Goal: Task Accomplishment & Management: Manage account settings

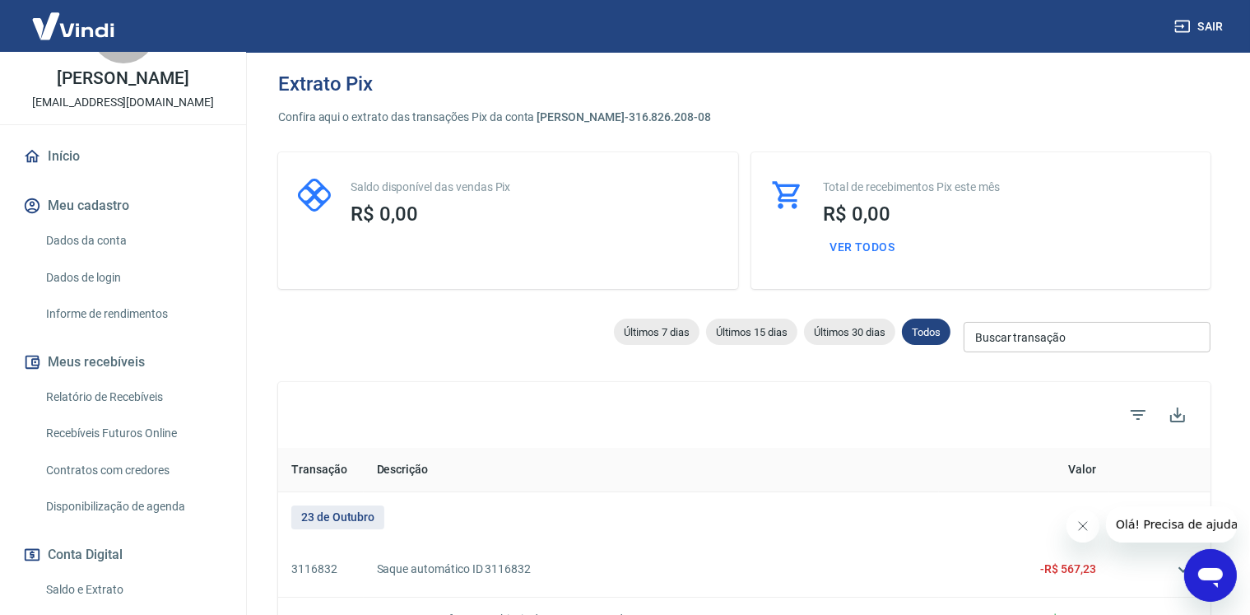
scroll to position [165, 0]
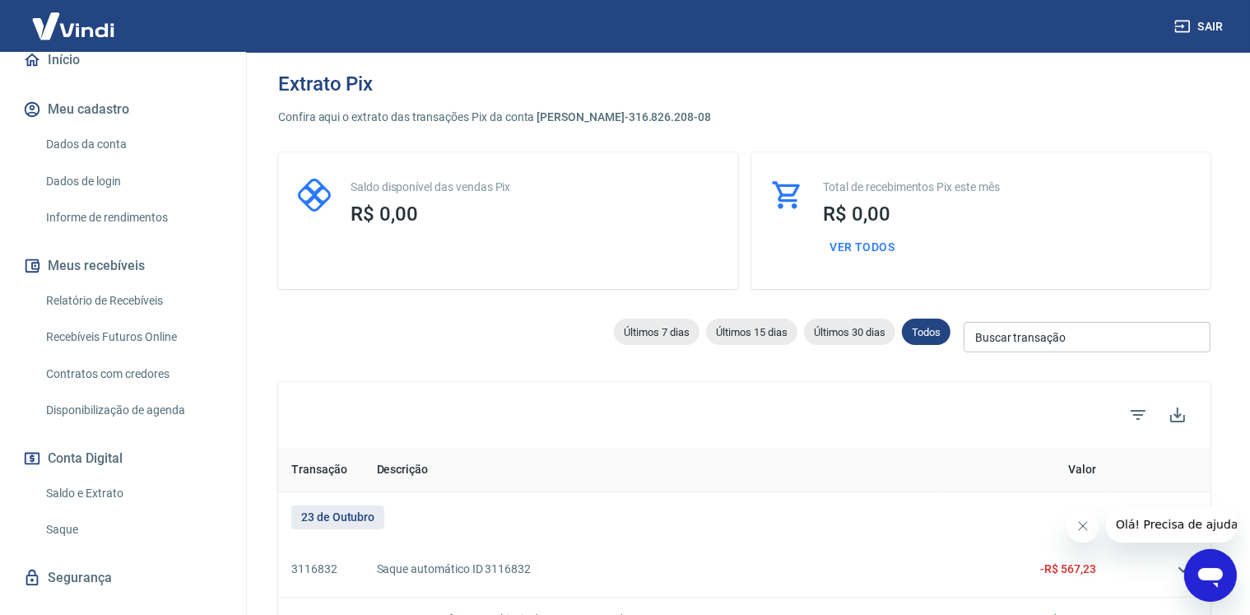
click at [100, 535] on link "Saque" at bounding box center [133, 530] width 187 height 34
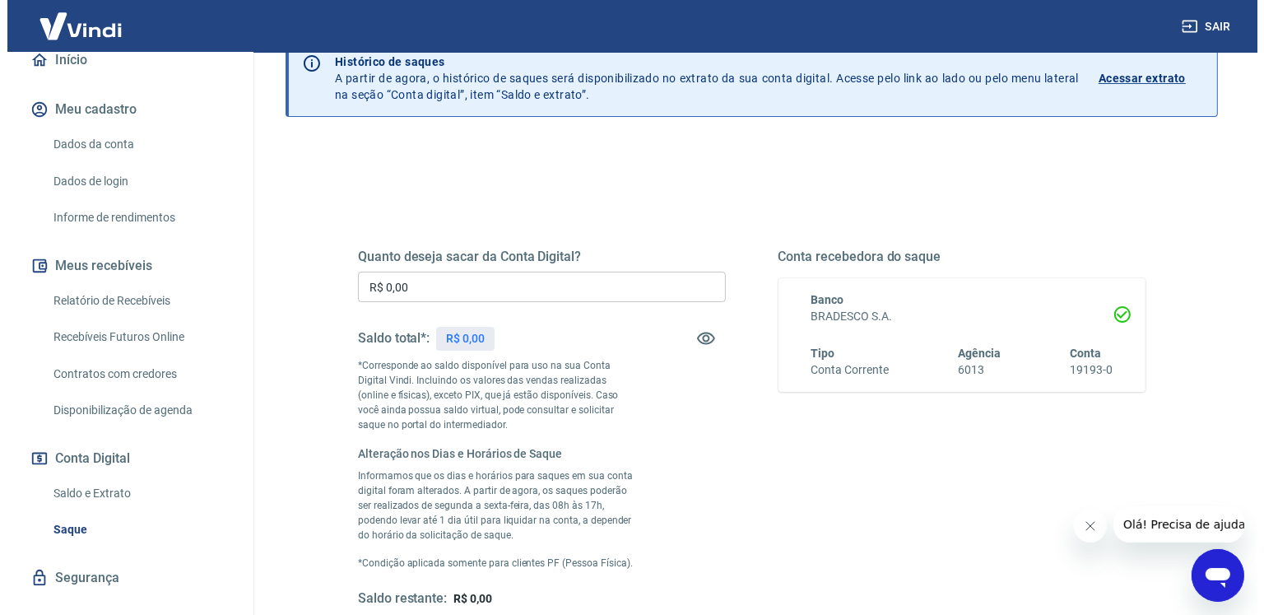
scroll to position [165, 0]
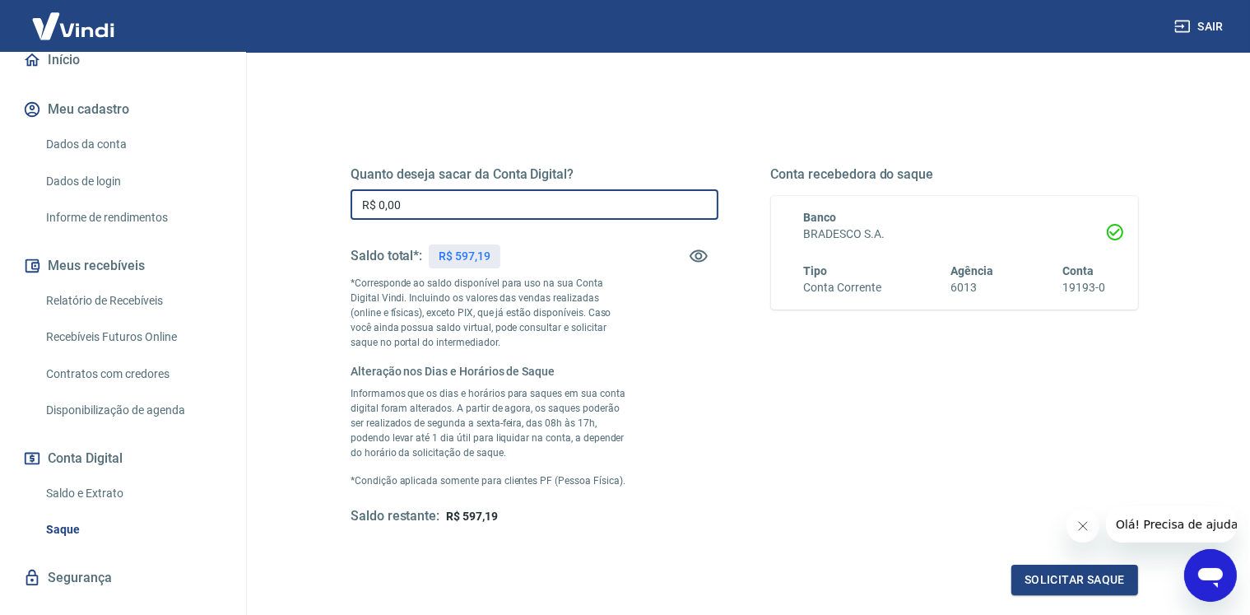
click at [487, 196] on input "R$ 0,00" at bounding box center [535, 204] width 368 height 30
type input "R$ 597,19"
click at [1036, 587] on button "Solicitar saque" at bounding box center [1075, 580] width 127 height 30
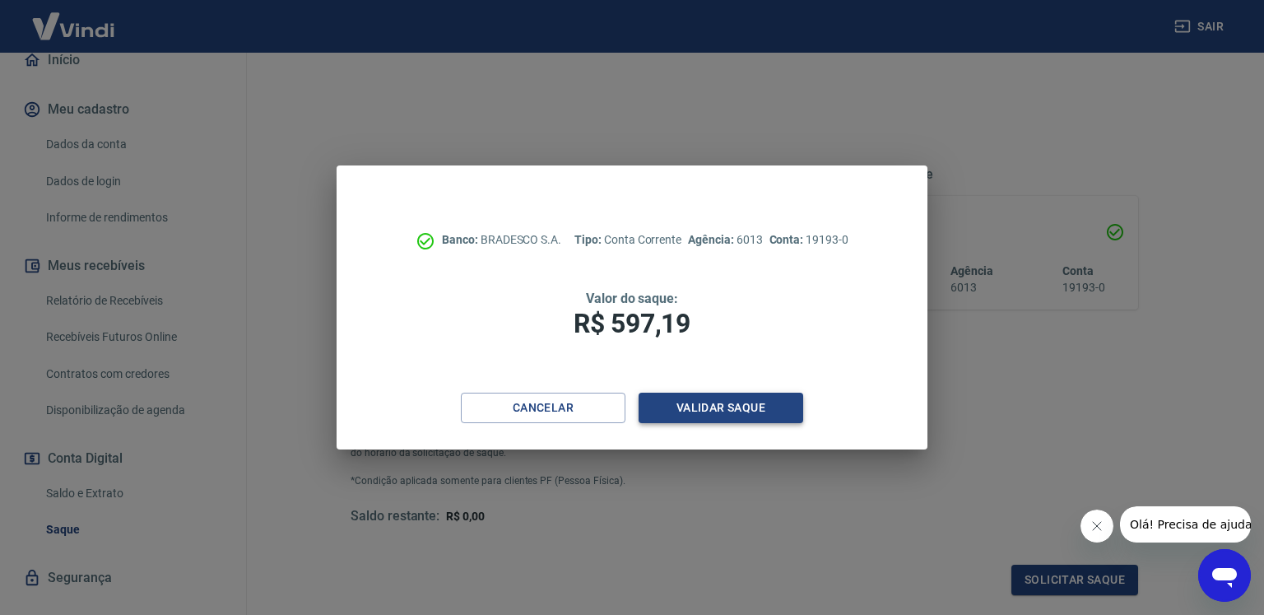
click at [719, 398] on button "Validar saque" at bounding box center [721, 408] width 165 height 30
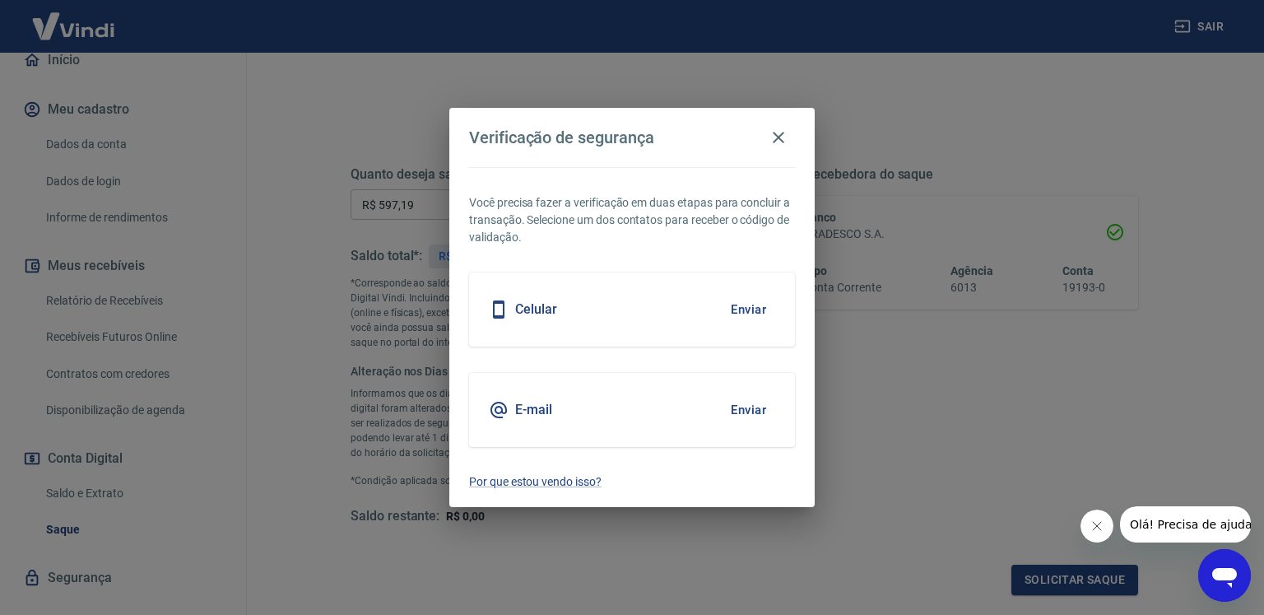
click at [1095, 525] on icon "Fechar mensagem da empresa" at bounding box center [1096, 525] width 13 height 13
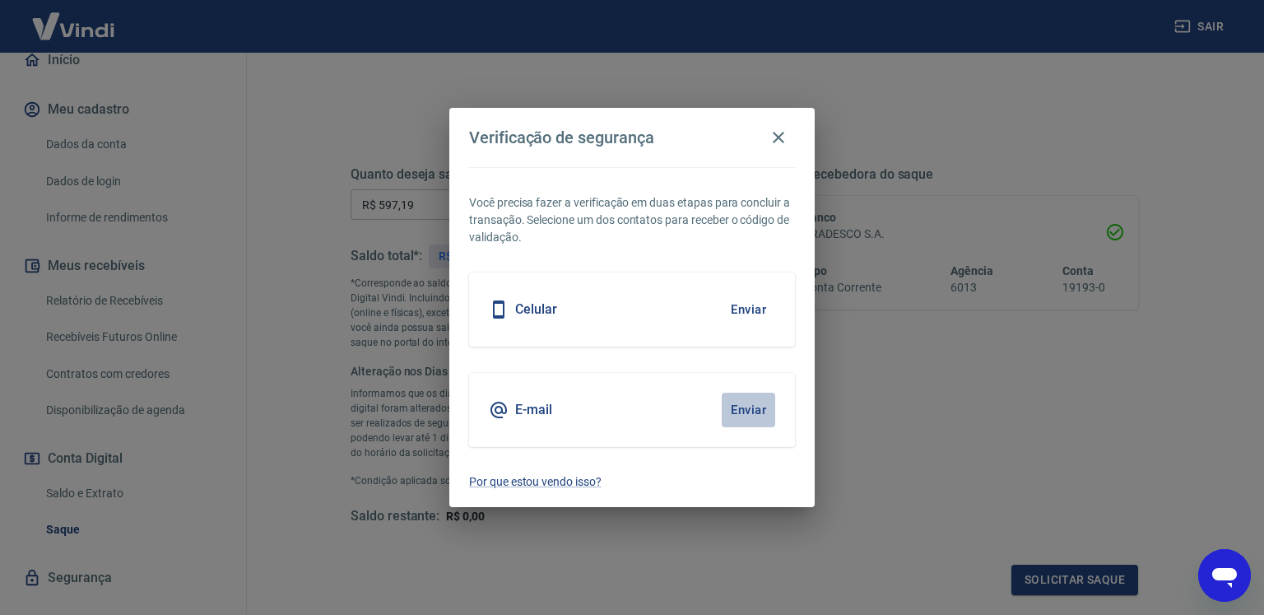
click at [726, 409] on button "Enviar" at bounding box center [749, 410] width 54 height 35
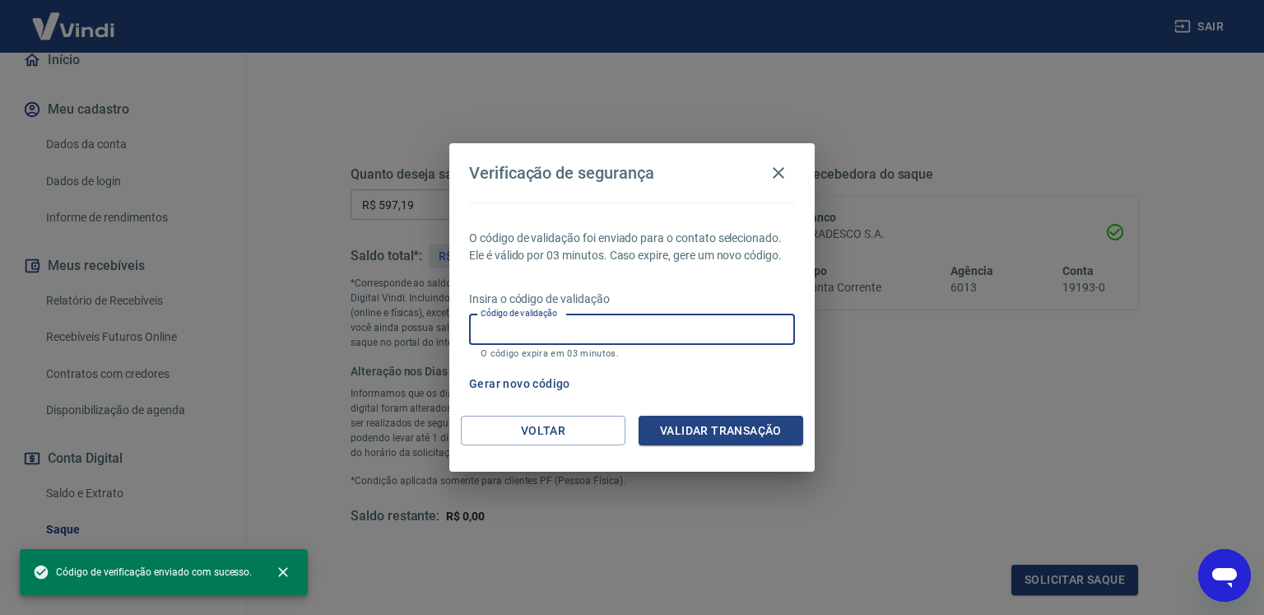
click at [698, 320] on input "Código de validação" at bounding box center [632, 329] width 326 height 30
paste input "364947"
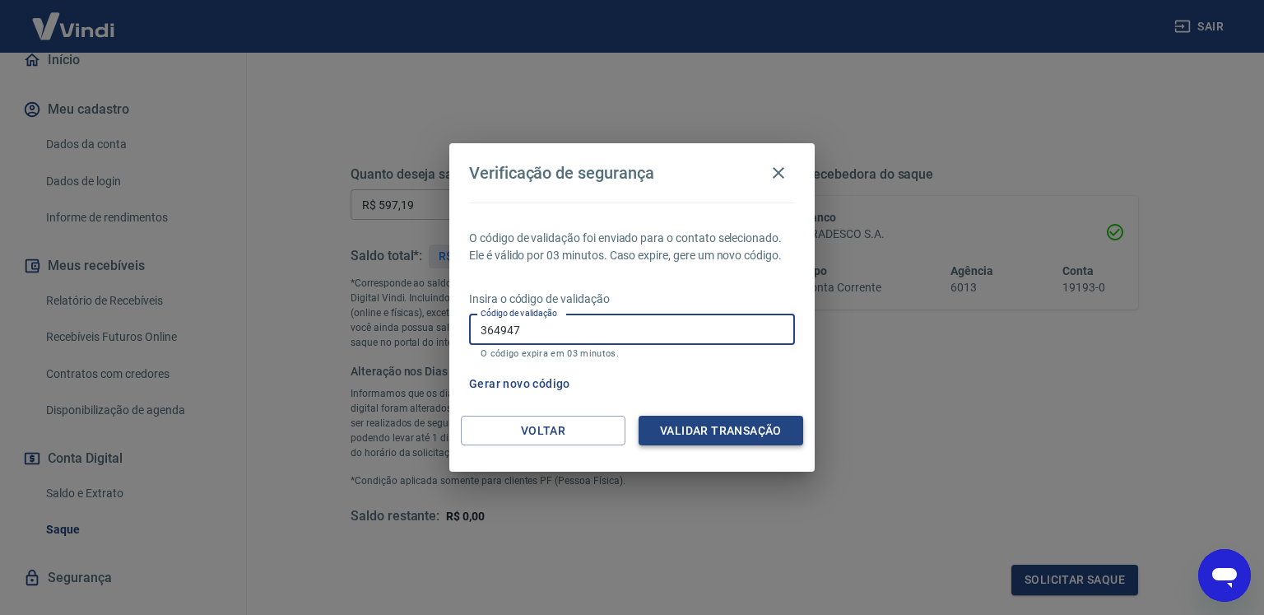
type input "364947"
click at [712, 432] on button "Validar transação" at bounding box center [721, 431] width 165 height 30
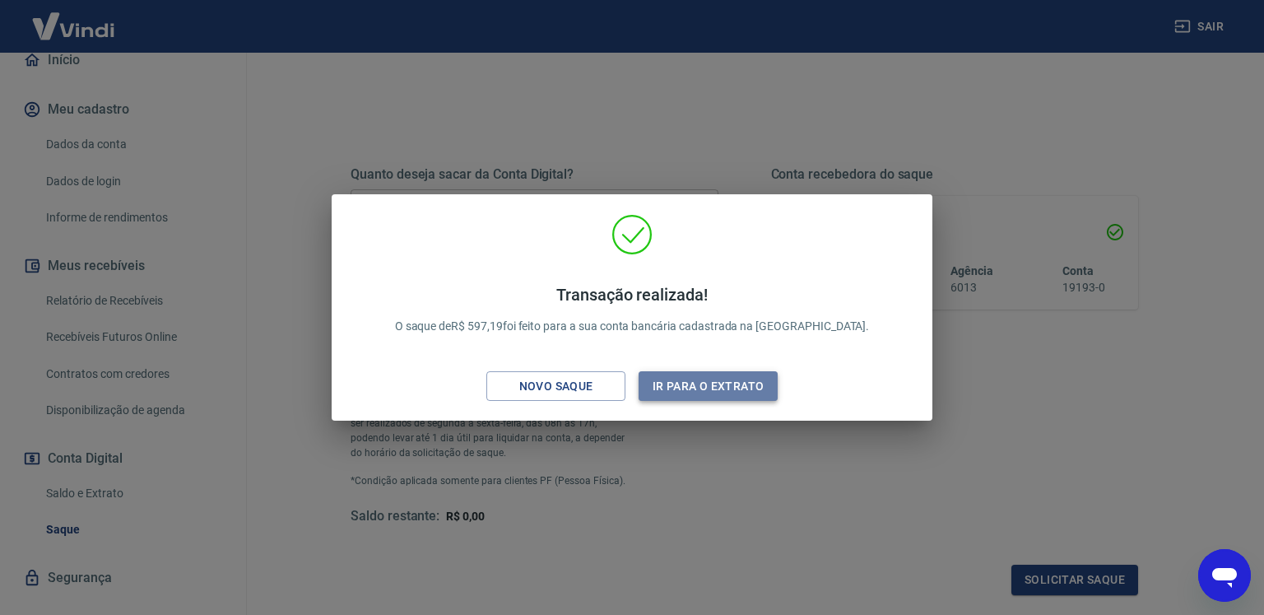
click at [663, 385] on button "Ir para o extrato" at bounding box center [708, 386] width 139 height 30
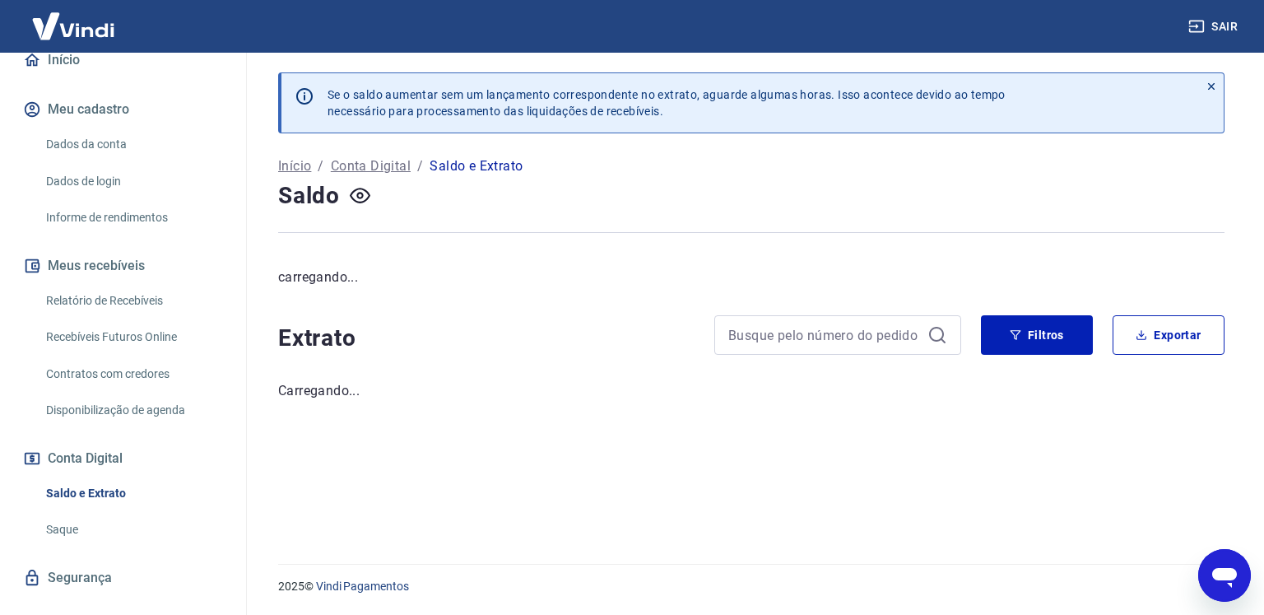
click at [154, 314] on link "Relatório de Recebíveis" at bounding box center [133, 301] width 187 height 34
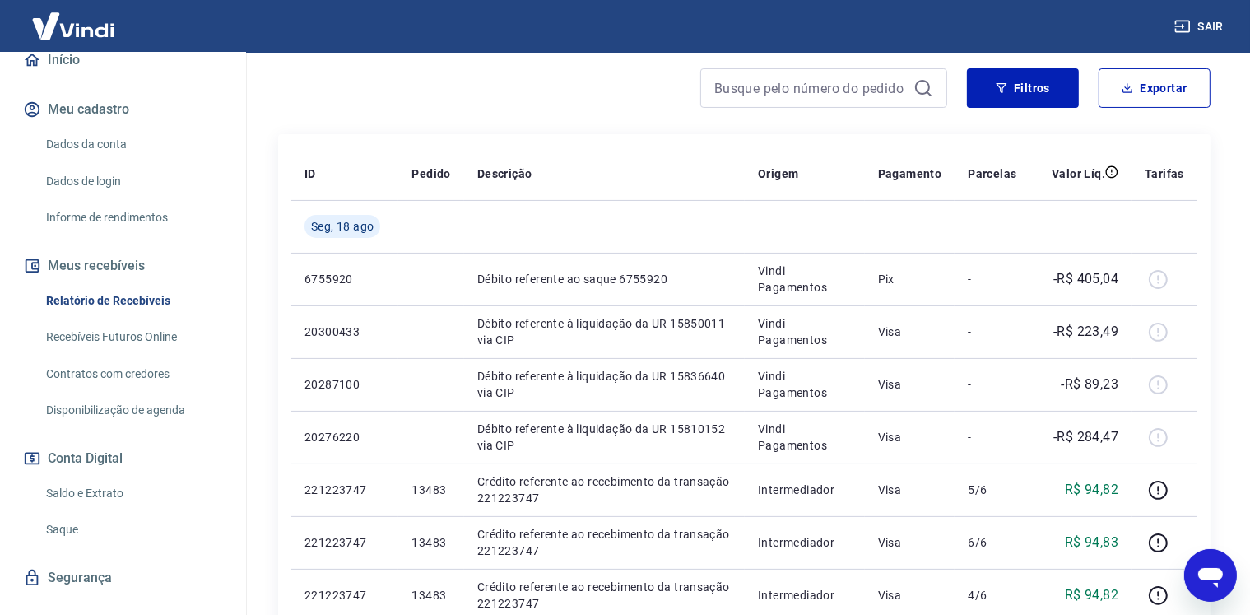
scroll to position [247, 0]
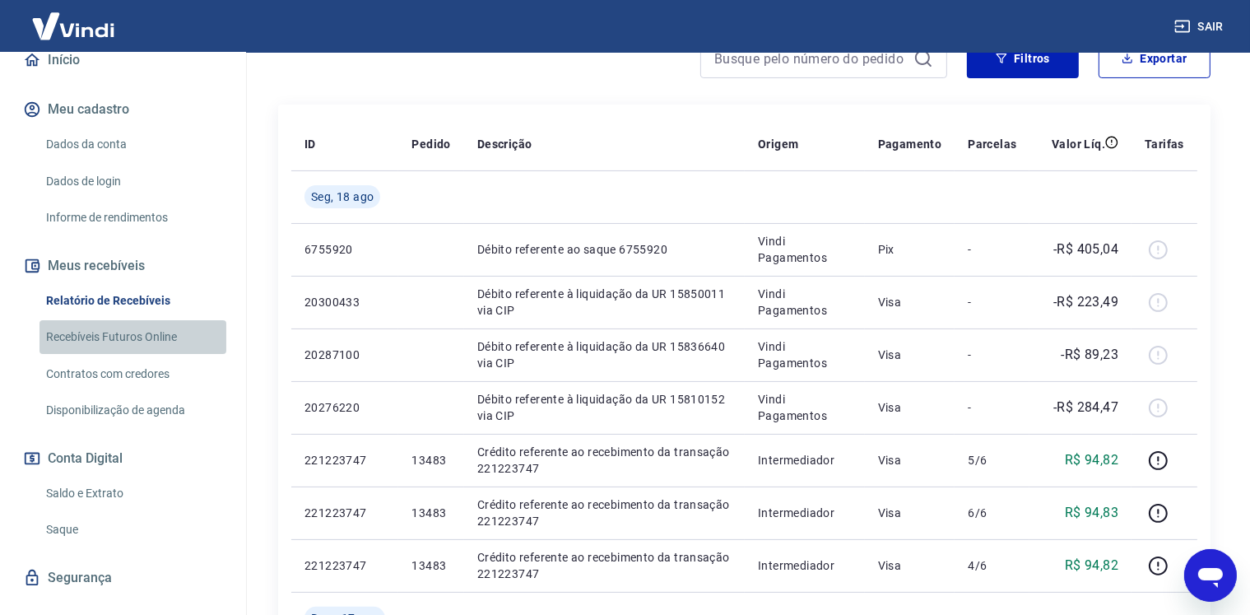
click at [165, 345] on link "Recebíveis Futuros Online" at bounding box center [133, 337] width 187 height 34
